Goal: Information Seeking & Learning: Find specific fact

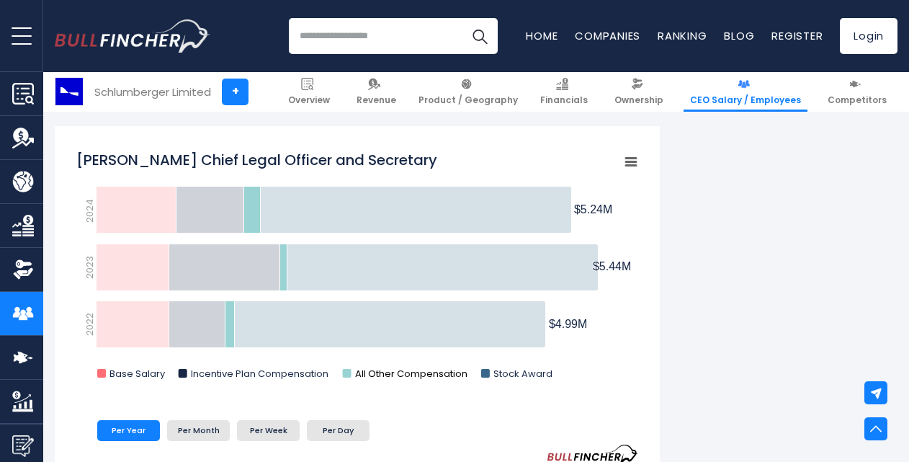
scroll to position [2376, 0]
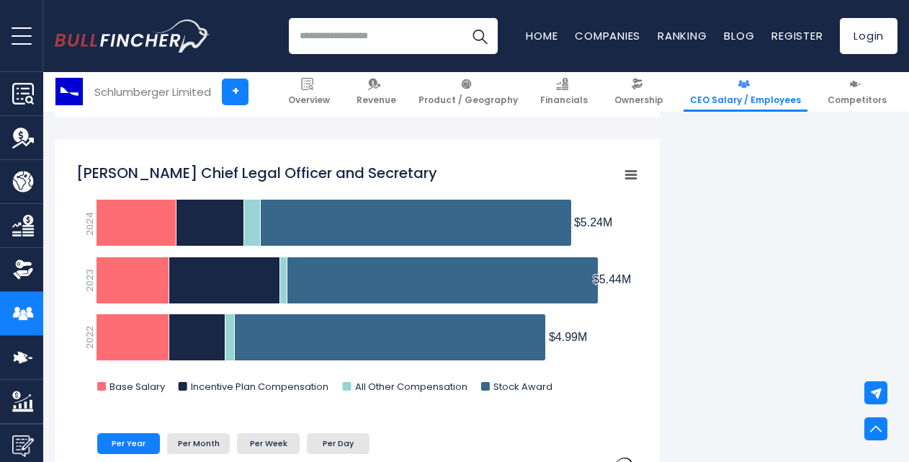
click at [752, 96] on span "CEO Salary / Employees" at bounding box center [745, 100] width 111 height 12
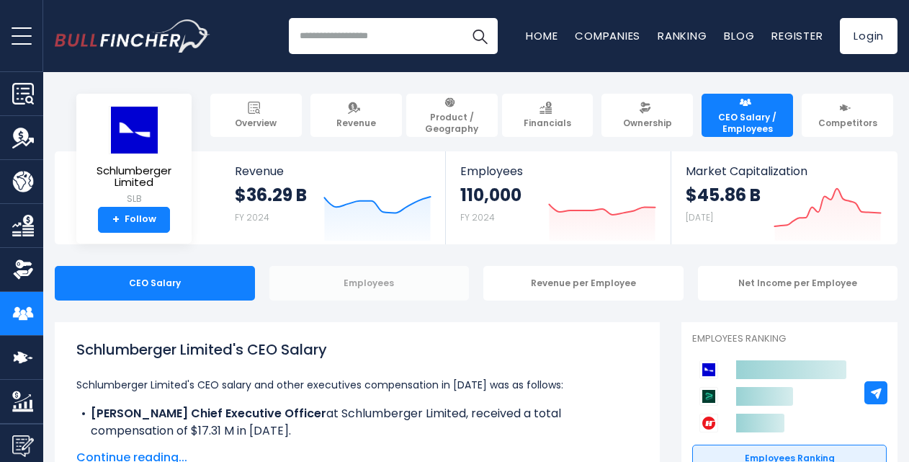
click at [389, 276] on div "Employees" at bounding box center [369, 283] width 200 height 35
click at [348, 285] on div "Employees" at bounding box center [369, 283] width 200 height 35
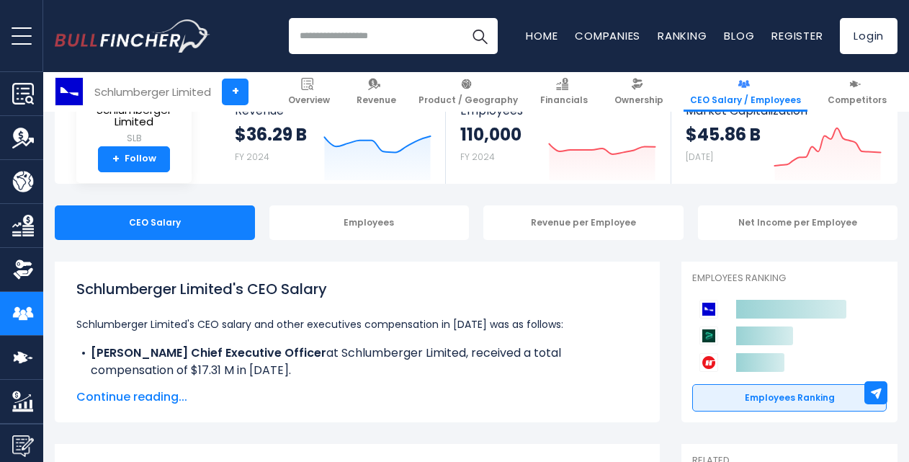
scroll to position [144, 0]
